Goal: Task Accomplishment & Management: Manage account settings

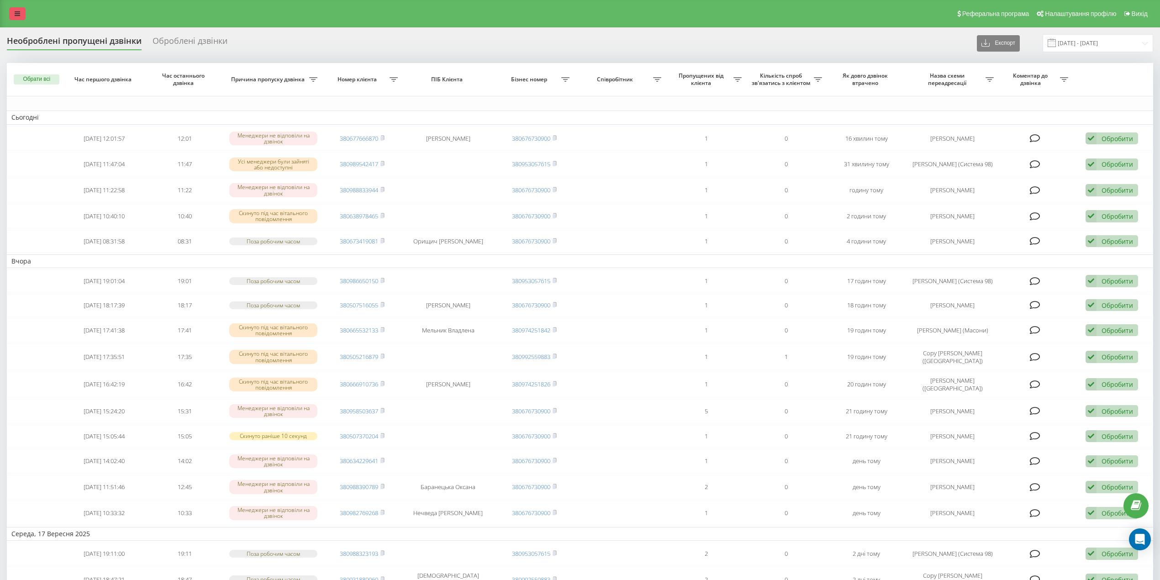
click at [15, 15] on icon at bounding box center [17, 14] width 5 height 6
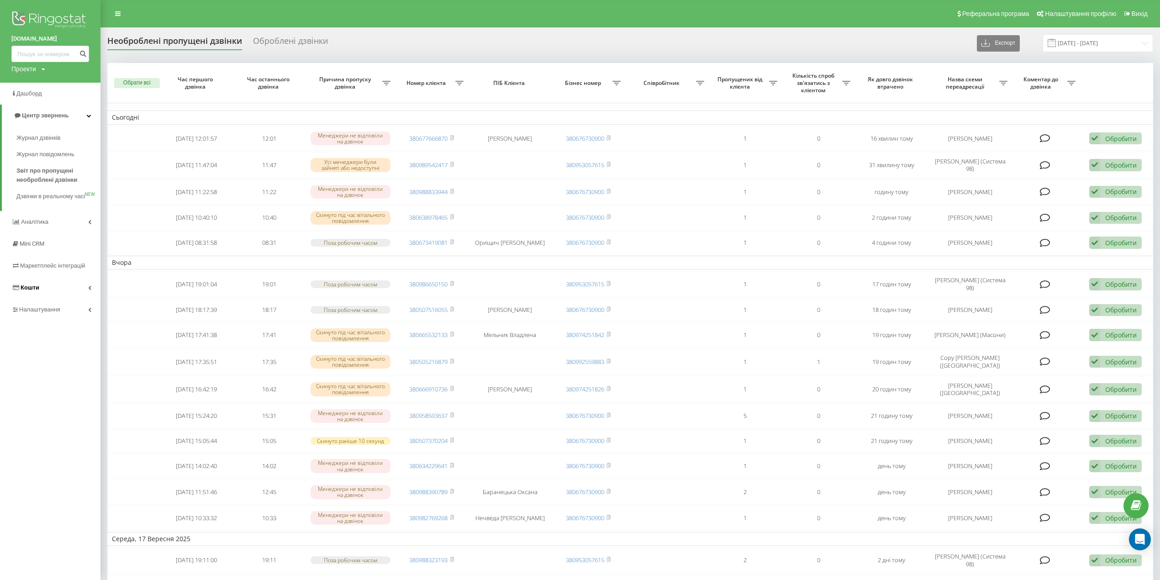
click at [37, 291] on span "Кошти" at bounding box center [30, 287] width 19 height 7
click at [29, 334] on span "Інформація про оплату за проєктом" at bounding box center [55, 329] width 79 height 18
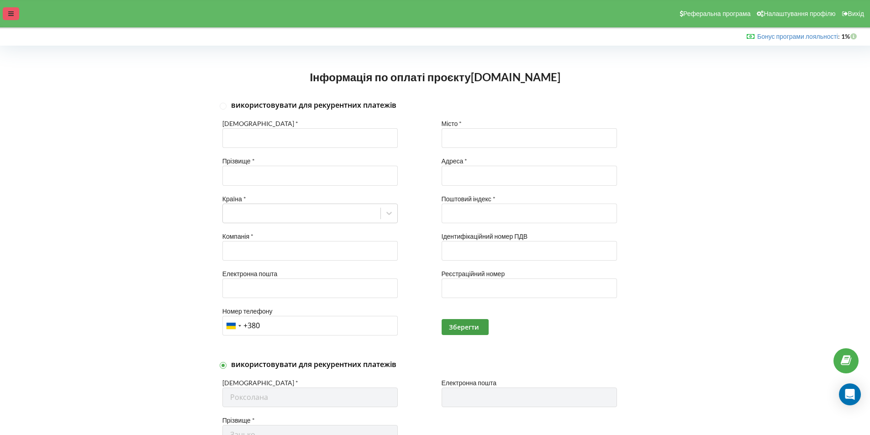
click at [11, 13] on icon at bounding box center [10, 14] width 5 height 6
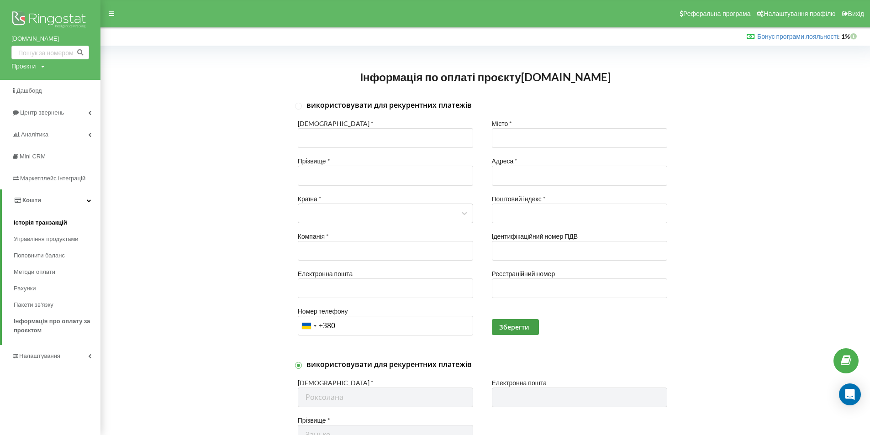
click at [41, 221] on span "Історія транзакцій" at bounding box center [40, 222] width 53 height 9
